Goal: Task Accomplishment & Management: Manage account settings

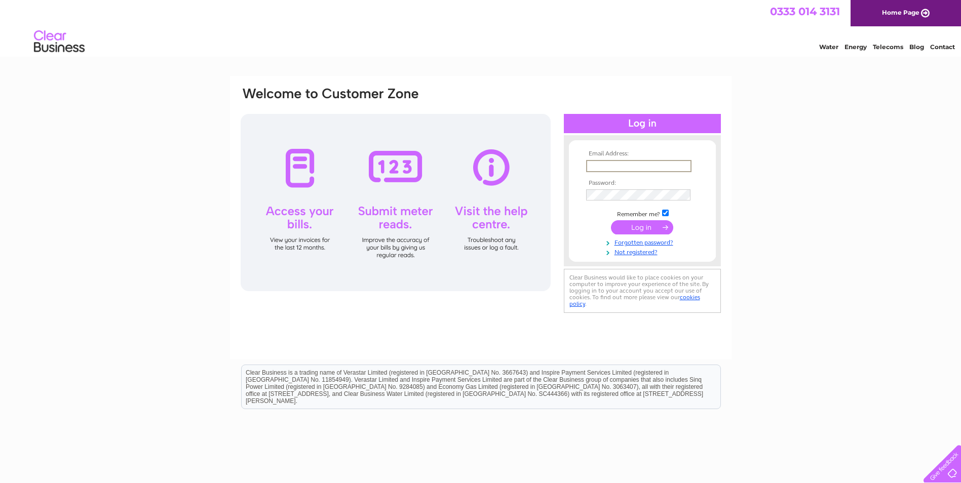
click at [605, 168] on input "text" at bounding box center [638, 166] width 105 height 12
type input "[EMAIL_ADDRESS][DOMAIN_NAME]"
click at [632, 224] on input "submit" at bounding box center [642, 227] width 62 height 14
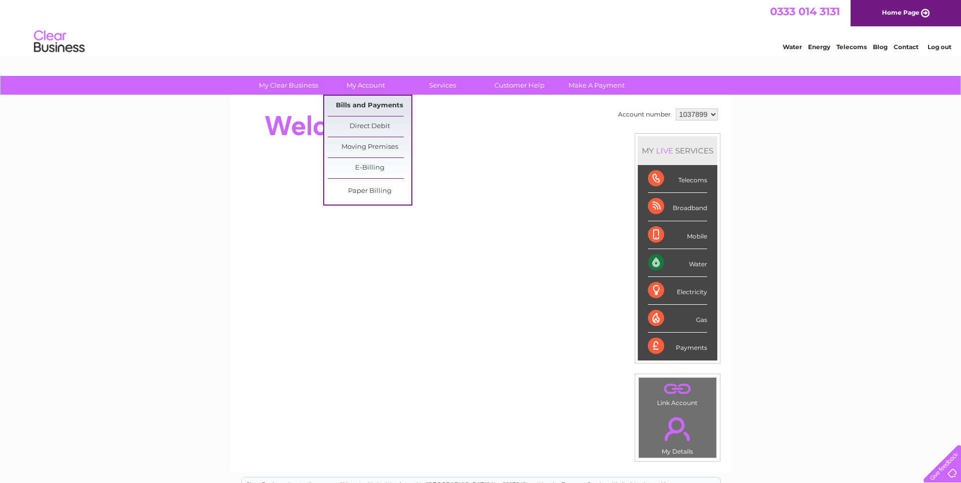
click at [358, 98] on link "Bills and Payments" at bounding box center [370, 106] width 84 height 20
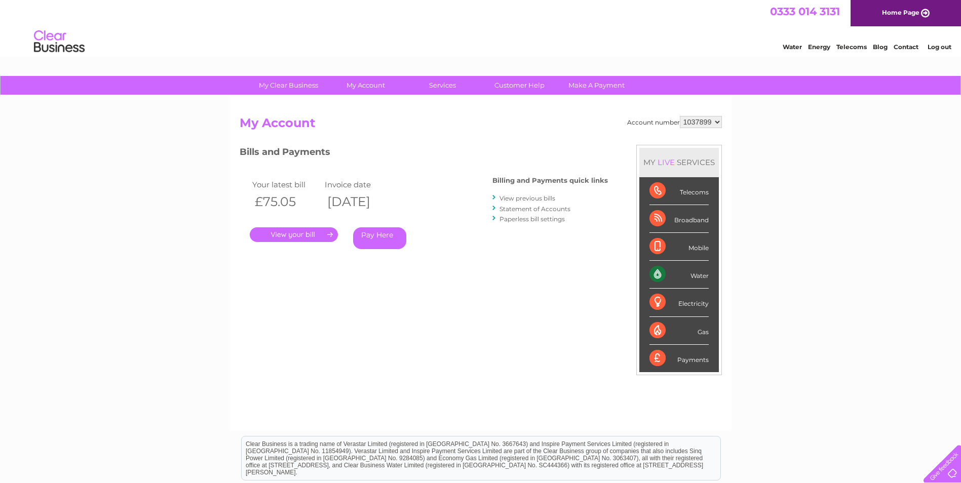
click at [314, 238] on link "." at bounding box center [294, 234] width 88 height 15
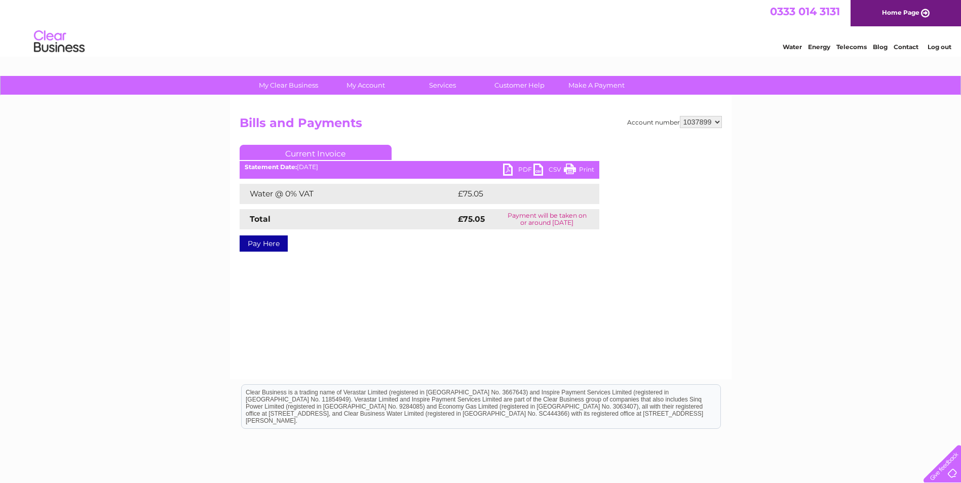
click at [521, 169] on link "PDF" at bounding box center [518, 171] width 30 height 15
